Goal: Information Seeking & Learning: Learn about a topic

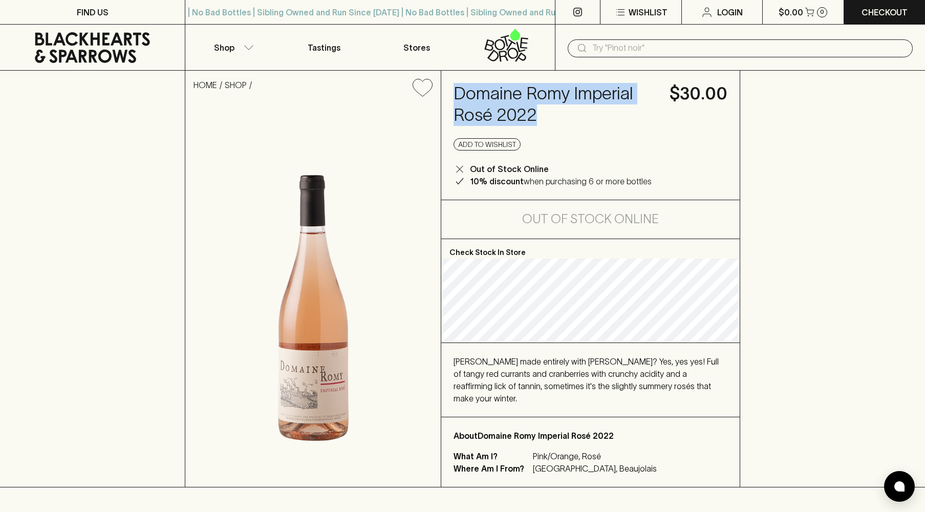
drag, startPoint x: 453, startPoint y: 91, endPoint x: 547, endPoint y: 120, distance: 98.3
click at [547, 120] on div "Domaine Romy Imperial Rosé 2022 $30.00 Add to wishlist Out of Stock Online 10% …" at bounding box center [590, 135] width 298 height 129
copy h4 "Domaine Romy Imperial Rosé 2022"
click at [300, 333] on img at bounding box center [312, 296] width 255 height 382
drag, startPoint x: 314, startPoint y: 349, endPoint x: 319, endPoint y: 356, distance: 8.4
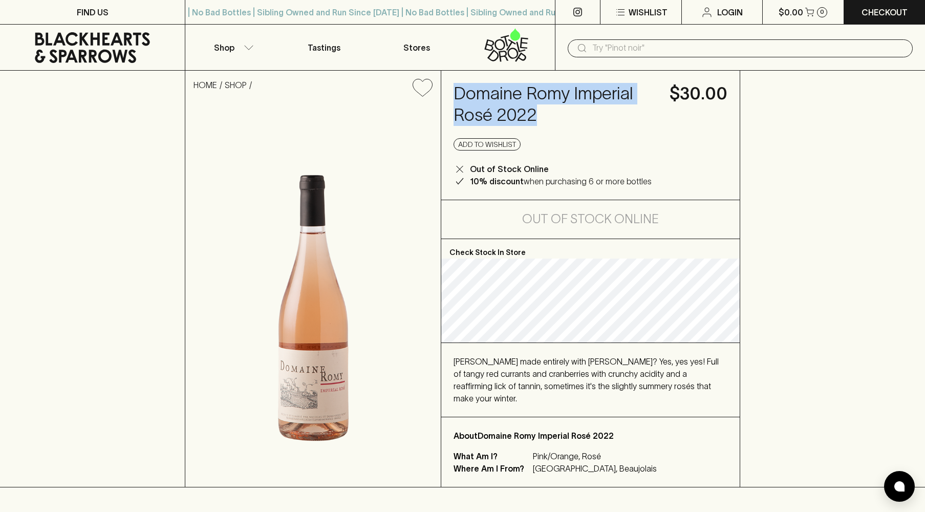
click at [303, 313] on img at bounding box center [312, 296] width 255 height 382
click at [304, 314] on img at bounding box center [312, 296] width 255 height 382
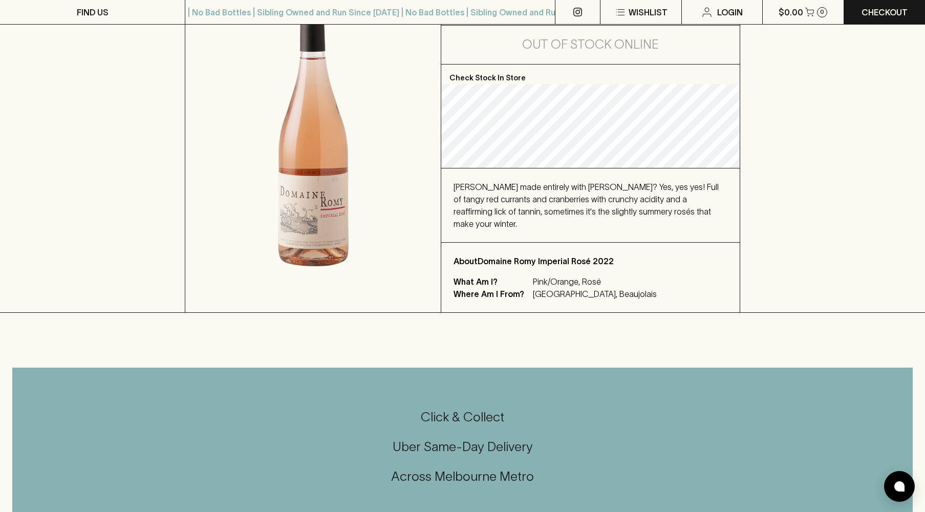
scroll to position [174, 0]
click at [313, 182] on img at bounding box center [312, 122] width 255 height 382
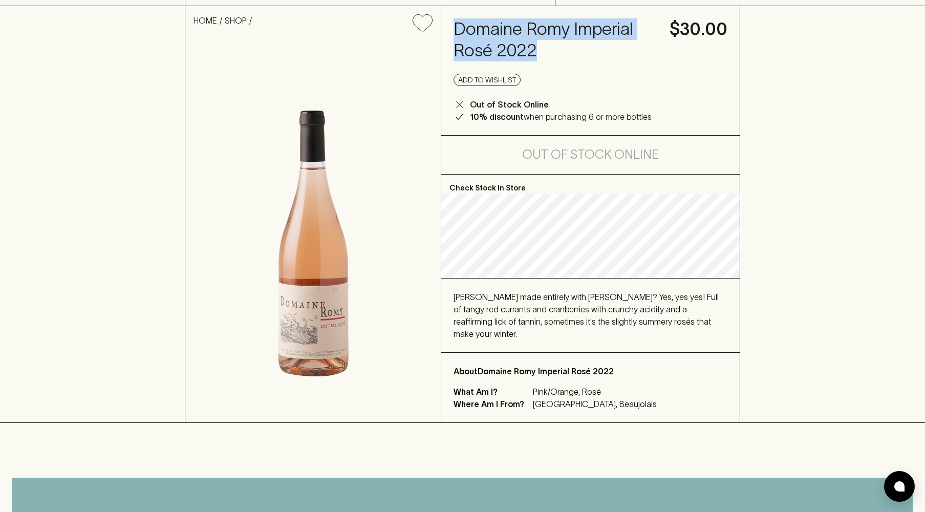
scroll to position [8, 0]
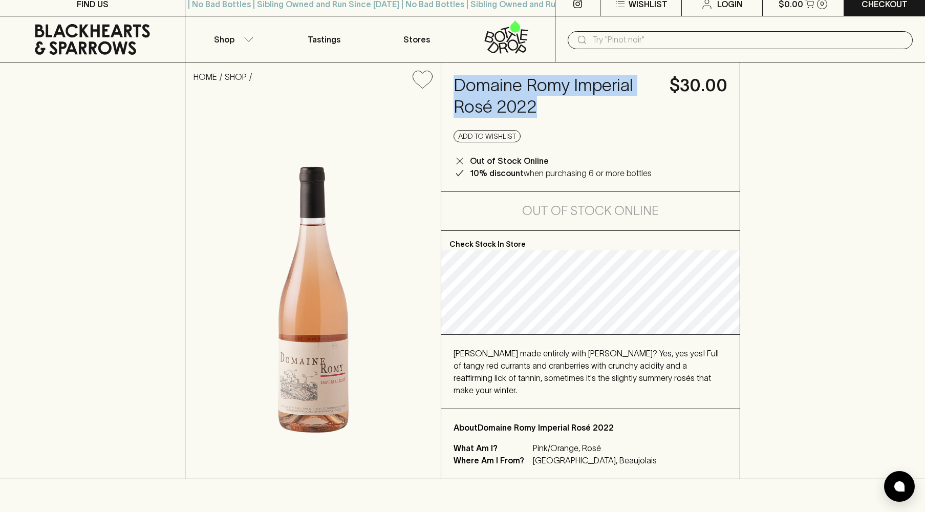
click at [546, 106] on h4 "Domaine Romy Imperial Rosé 2022" at bounding box center [555, 96] width 203 height 43
drag, startPoint x: 543, startPoint y: 108, endPoint x: 449, endPoint y: 83, distance: 97.4
click at [449, 83] on div "Domaine Romy Imperial Rosé 2022 $30.00 Add to wishlist Out of Stock Online 10% …" at bounding box center [590, 126] width 298 height 129
copy h4 "Domaine Romy Imperial Rosé 2022"
